Goal: Submit feedback/report problem: Submit feedback/report problem

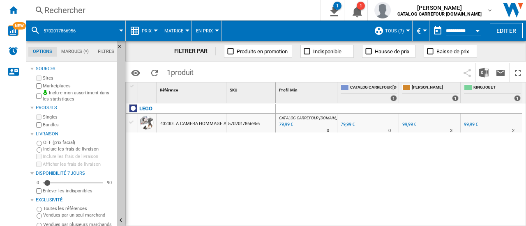
click at [90, 11] on div "Rechercher" at bounding box center [171, 11] width 255 height 12
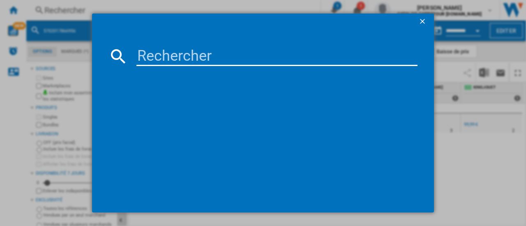
click at [35, 100] on div at bounding box center [263, 113] width 526 height 226
click at [153, 63] on input at bounding box center [276, 56] width 281 height 20
paste input "5702017151861"
type input "5702017151861"
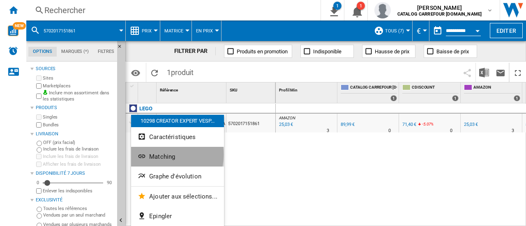
click at [158, 155] on span "Matching" at bounding box center [162, 156] width 26 height 7
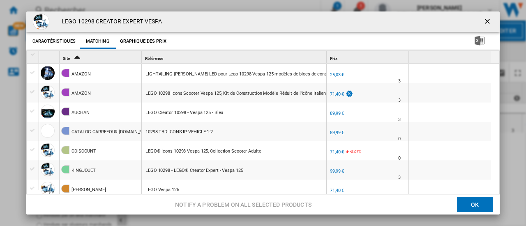
click at [483, 21] on ng-md-icon "getI18NText('BUTTONS.CLOSE_DIALOG')" at bounding box center [488, 22] width 10 height 10
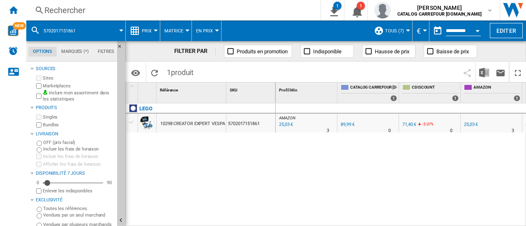
click at [100, 12] on div "Rechercher" at bounding box center [171, 11] width 255 height 12
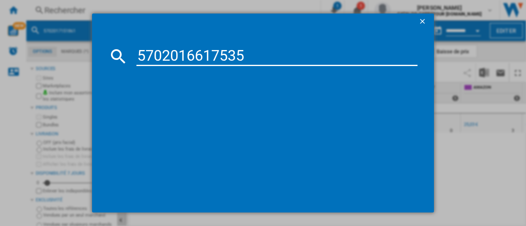
type input "5702016617535"
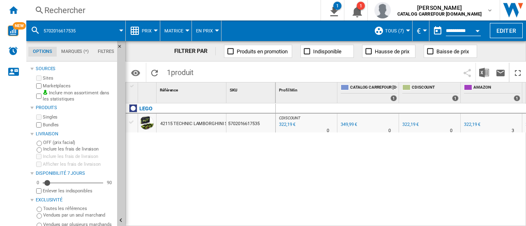
click at [221, 168] on div "LEGO 42115 TECHNIC LAMBORGHINI SIAN FKP 37 5702016617535" at bounding box center [201, 163] width 150 height 119
click at [117, 11] on div "Rechercher" at bounding box center [171, 11] width 255 height 12
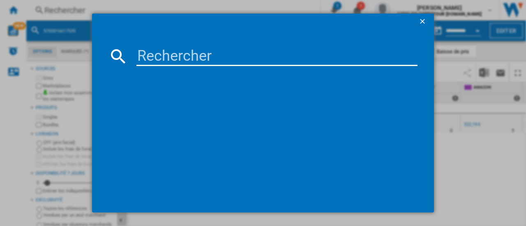
paste input "5702017155319"
type input "5702017155319"
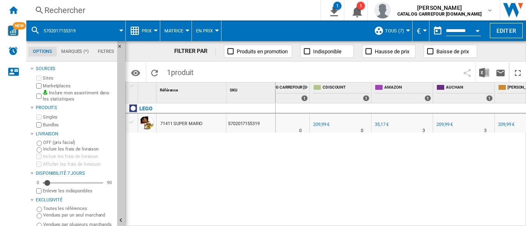
click at [508, 124] on div "209,99 €" at bounding box center [506, 124] width 16 height 5
click at [131, 122] on div at bounding box center [131, 122] width 9 height 7
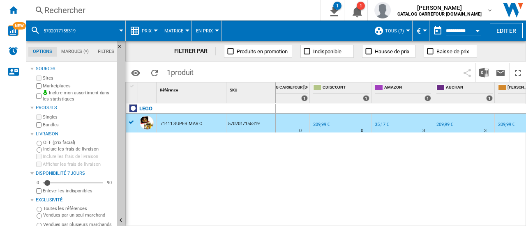
click at [132, 122] on div at bounding box center [263, 113] width 526 height 226
drag, startPoint x: 130, startPoint y: 122, endPoint x: 357, endPoint y: 163, distance: 230.7
click at [361, 160] on div at bounding box center [263, 113] width 526 height 226
click at [173, 121] on div "71411 SUPER MARIO" at bounding box center [181, 124] width 42 height 19
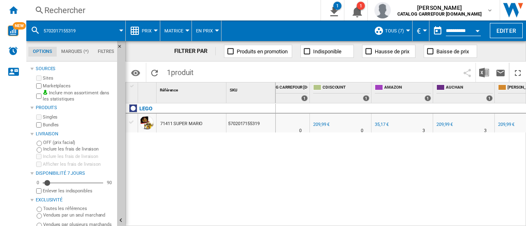
click at [173, 122] on div "71411 SUPER MARIO" at bounding box center [181, 124] width 42 height 19
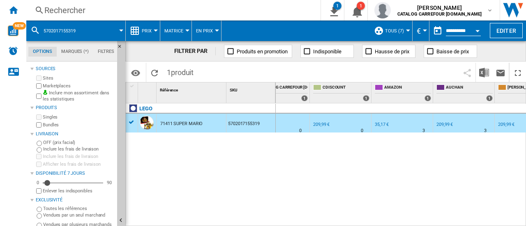
click at [145, 123] on div at bounding box center [263, 113] width 526 height 226
click at [131, 121] on div "LEGO" at bounding box center [202, 113] width 150 height 19
click at [169, 178] on div "LEGO 71411 SUPER MARIO 5702017155319" at bounding box center [201, 163] width 150 height 119
click at [131, 120] on div "LEGO" at bounding box center [202, 113] width 150 height 19
click at [137, 146] on div at bounding box center [263, 113] width 526 height 226
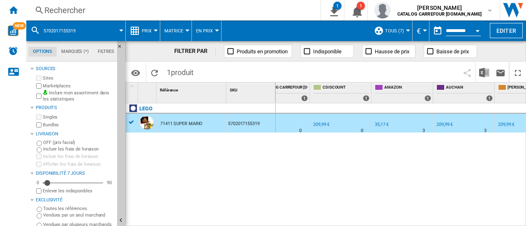
click at [186, 44] on div "FILTRER PAR Produits en promotion Indisponible Hausse de prix Baisse de prix" at bounding box center [325, 51] width 400 height 21
click at [140, 9] on div "Rechercher" at bounding box center [171, 11] width 255 height 12
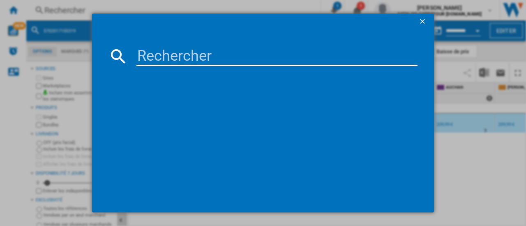
click at [153, 55] on input at bounding box center [276, 56] width 281 height 20
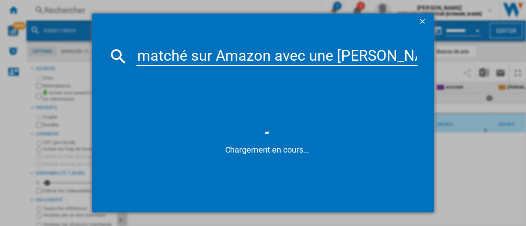
drag, startPoint x: 416, startPoint y: 57, endPoint x: 69, endPoint y: 44, distance: 346.9
click at [69, 44] on div "matché sur Amazon avec une [PERSON_NAME] LED POUR LEGO 10298 VESPA 125 (25.03€)…" at bounding box center [263, 113] width 526 height 226
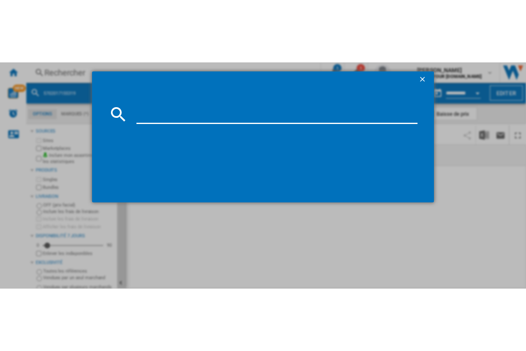
scroll to position [0, 89]
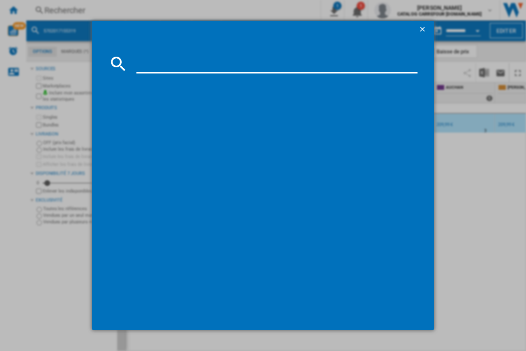
click at [144, 67] on input "​" at bounding box center [276, 64] width 281 height 20
paste input "5702017151861"
type input "​5702017151861"
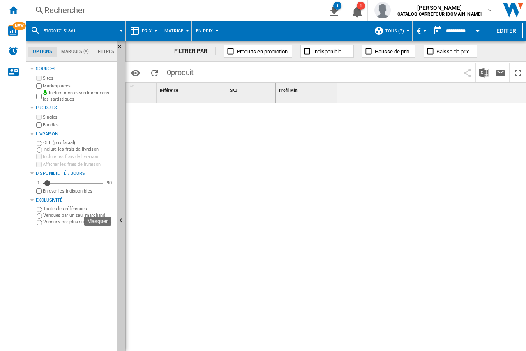
click at [123, 176] on button "Masquer" at bounding box center [121, 221] width 8 height 360
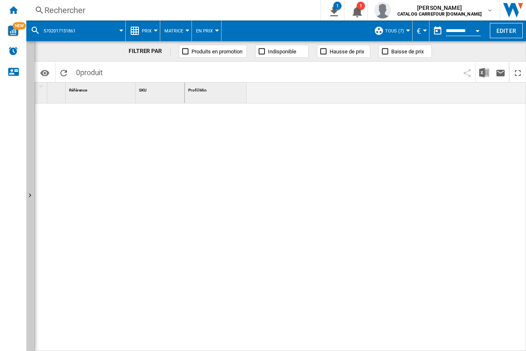
click at [49, 32] on span "​5702017151861" at bounding box center [60, 30] width 32 height 5
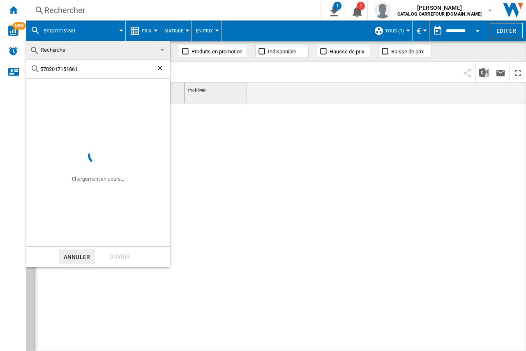
drag, startPoint x: 245, startPoint y: 182, endPoint x: 120, endPoint y: 121, distance: 138.9
click at [245, 182] on md-backdrop at bounding box center [263, 175] width 526 height 351
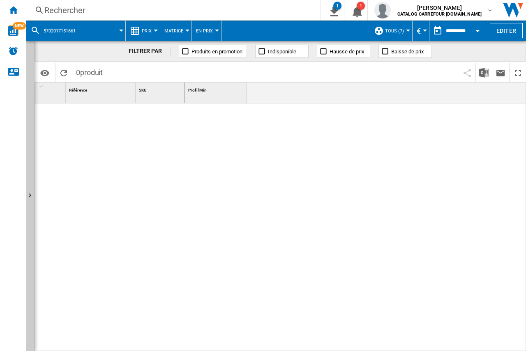
click at [159, 185] on div at bounding box center [110, 226] width 150 height 244
click at [151, 199] on div at bounding box center [110, 226] width 150 height 244
click at [66, 10] on div "Rechercher" at bounding box center [171, 11] width 255 height 12
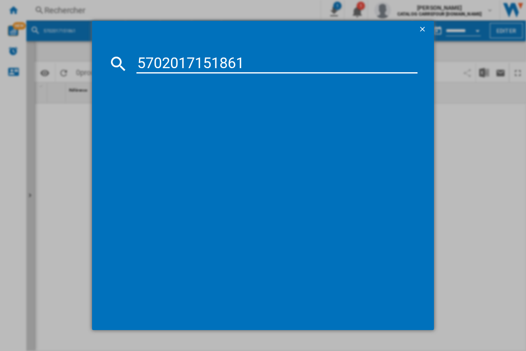
type input "5702017151861"
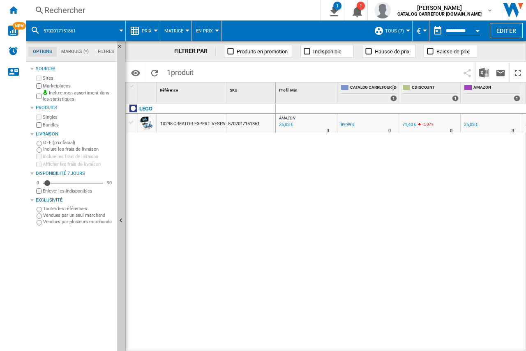
click at [132, 123] on div at bounding box center [131, 122] width 9 height 7
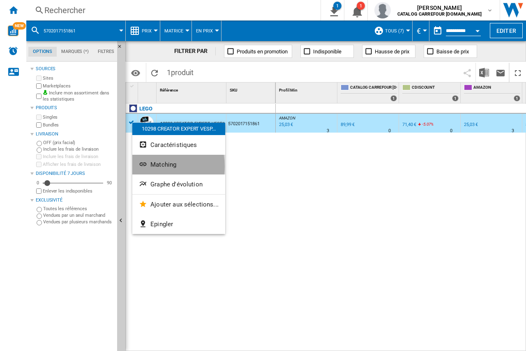
click at [152, 166] on span "Matching" at bounding box center [163, 164] width 26 height 7
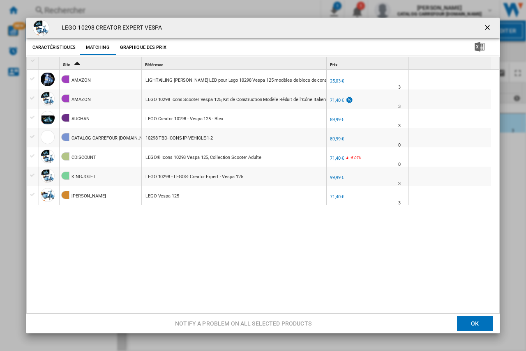
click at [32, 79] on div "Product popup" at bounding box center [32, 78] width 9 height 7
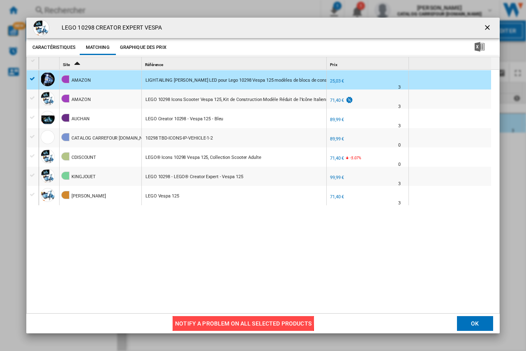
click at [211, 226] on button "Notify a problem on all selected products" at bounding box center [243, 323] width 141 height 15
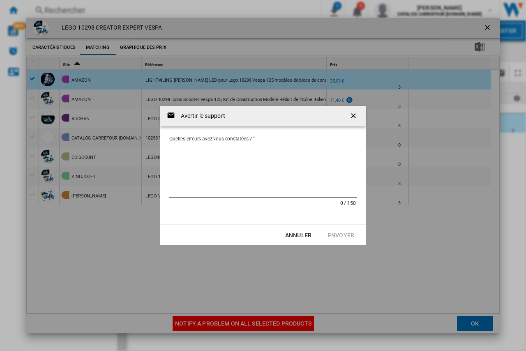
click at [189, 148] on textarea "Quelles erreurs avez-vous constatées ?" at bounding box center [262, 170] width 187 height 55
type textarea "*"
type textarea "**********"
click at [341, 226] on button "Envoyer" at bounding box center [341, 235] width 36 height 15
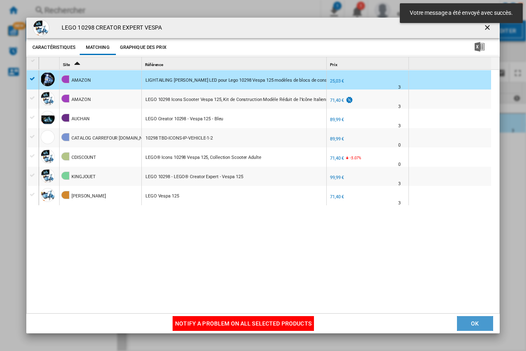
click at [469, 226] on button "OK" at bounding box center [475, 323] width 36 height 15
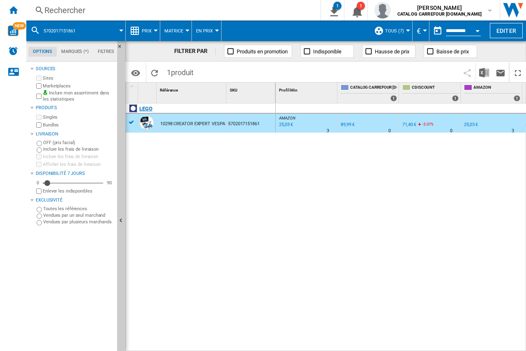
click at [131, 121] on div at bounding box center [263, 175] width 526 height 351
drag, startPoint x: 132, startPoint y: 125, endPoint x: 304, endPoint y: 201, distance: 187.4
click at [304, 201] on div at bounding box center [263, 175] width 526 height 351
click at [165, 120] on div "10298 CREATOR EXPERT VESPA" at bounding box center [192, 124] width 64 height 19
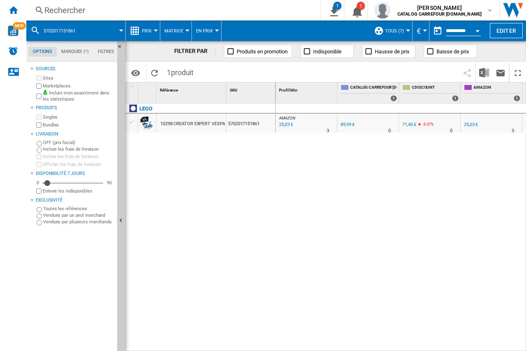
click at [132, 122] on div at bounding box center [131, 122] width 9 height 7
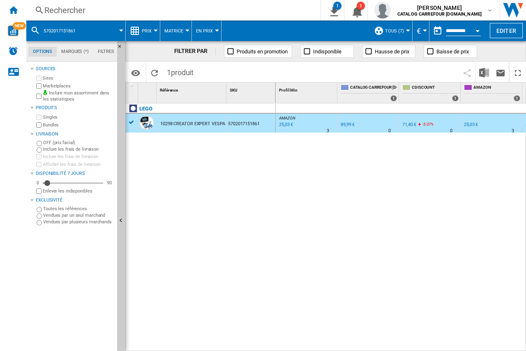
click at [145, 124] on div at bounding box center [263, 175] width 526 height 351
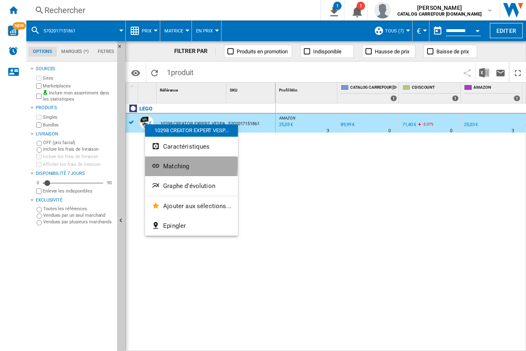
click at [168, 164] on span "Matching" at bounding box center [176, 166] width 26 height 7
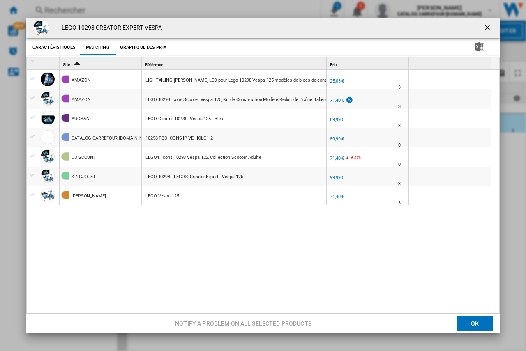
click at [32, 79] on div "Product popup" at bounding box center [32, 78] width 9 height 7
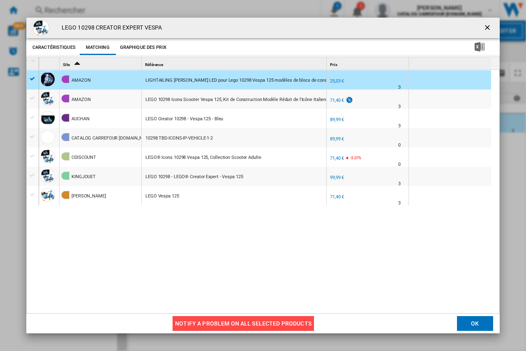
click at [258, 226] on button "Notify a problem on all selected products" at bounding box center [243, 323] width 141 height 15
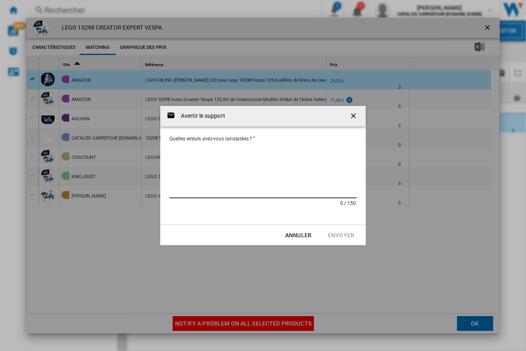
click at [186, 148] on textarea "Quelles erreurs avez-vous constatées ?" at bounding box center [262, 170] width 187 height 55
type textarea "**********"
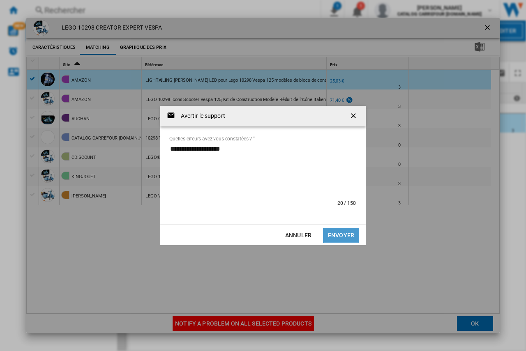
click at [340, 226] on button "Envoyer" at bounding box center [341, 235] width 36 height 15
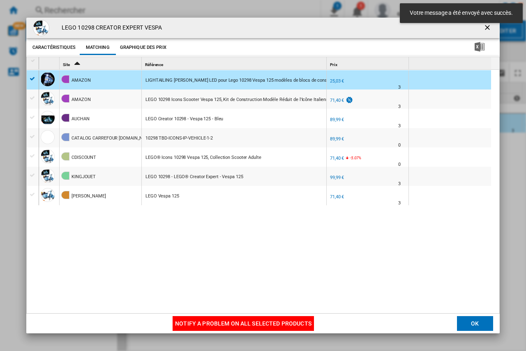
click at [472, 226] on button "OK" at bounding box center [475, 323] width 36 height 15
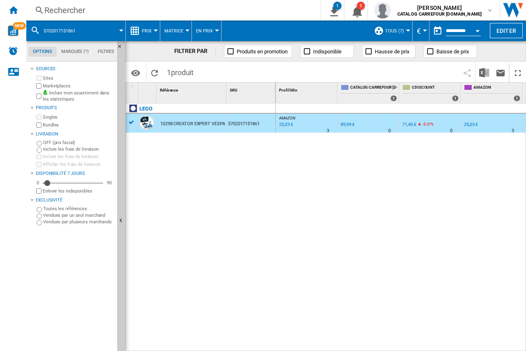
click at [397, 194] on div "AMAZON : FR AMAZON -72.2 % 25,03 € % N/A 3 AMAZON : FR AMAZON 0.0 % 89,99 € % N…" at bounding box center [401, 228] width 251 height 248
